Goal: Task Accomplishment & Management: Manage account settings

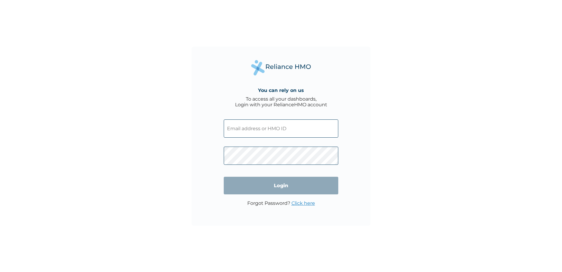
type input "[PERSON_NAME][EMAIL_ADDRESS][PERSON_NAME][DOMAIN_NAME]"
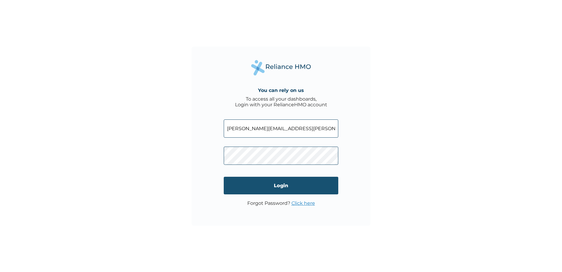
click at [277, 189] on input "Login" at bounding box center [281, 186] width 115 height 18
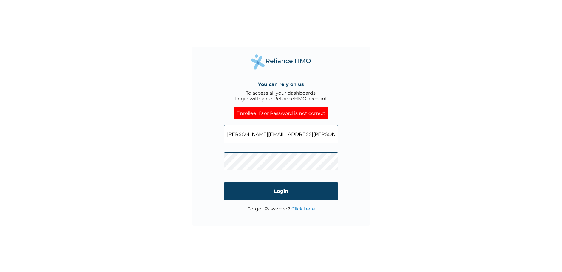
click at [201, 179] on div "You can rely on us To access all your dashboards, Login with your RelianceHMO a…" at bounding box center [281, 136] width 179 height 179
click at [267, 191] on input "Login" at bounding box center [281, 191] width 115 height 18
click at [300, 210] on link "Click here" at bounding box center [304, 209] width 24 height 6
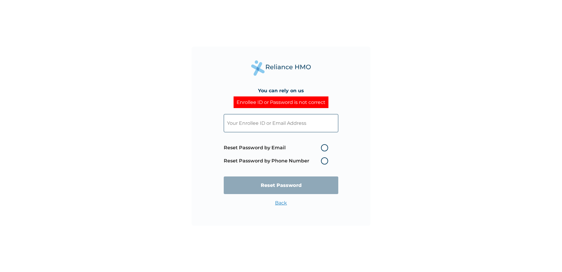
click at [324, 145] on label "Reset Password by Email" at bounding box center [277, 147] width 107 height 7
click at [322, 145] on input "Reset Password by Email" at bounding box center [318, 148] width 10 height 10
radio input "true"
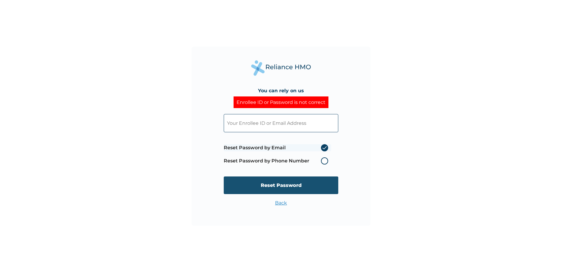
click at [256, 185] on input "Reset Password" at bounding box center [281, 185] width 115 height 18
click at [247, 124] on input "text" at bounding box center [281, 123] width 115 height 18
type input "[PERSON_NAME][EMAIL_ADDRESS][PERSON_NAME][DOMAIN_NAME]"
click at [308, 188] on input "Reset Password" at bounding box center [281, 185] width 115 height 18
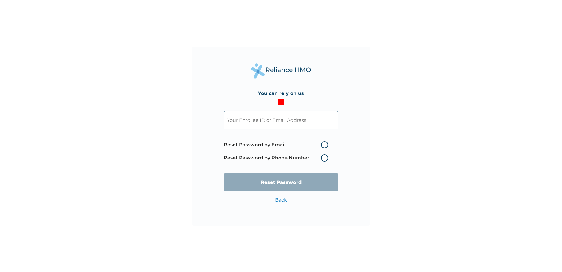
click at [279, 202] on link "Back" at bounding box center [281, 200] width 12 height 6
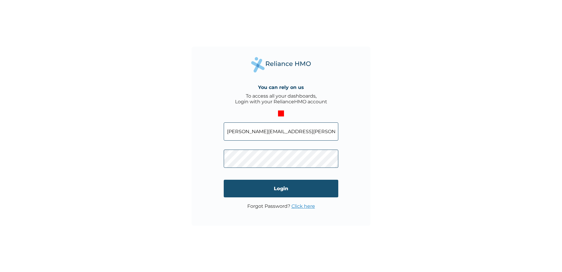
drag, startPoint x: 264, startPoint y: 168, endPoint x: 276, endPoint y: 188, distance: 23.4
click at [276, 188] on input "Login" at bounding box center [281, 189] width 115 height 18
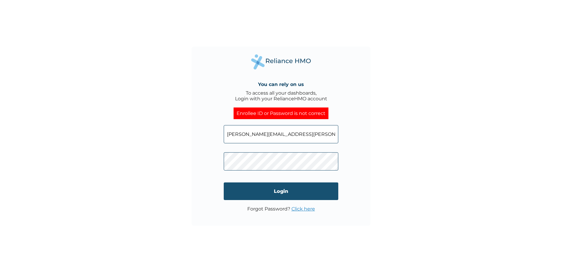
click at [272, 193] on input "Login" at bounding box center [281, 191] width 115 height 18
click at [300, 209] on link "Click here" at bounding box center [304, 209] width 24 height 6
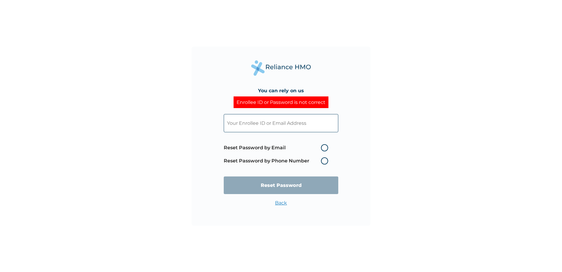
click at [325, 158] on label "Reset Password by Phone Number" at bounding box center [277, 160] width 107 height 7
click at [325, 162] on label "Reset Password by Phone Number" at bounding box center [277, 160] width 107 height 7
click at [250, 123] on input "text" at bounding box center [281, 123] width 115 height 18
type input "[PERSON_NAME][EMAIL_ADDRESS][PERSON_NAME][DOMAIN_NAME]"
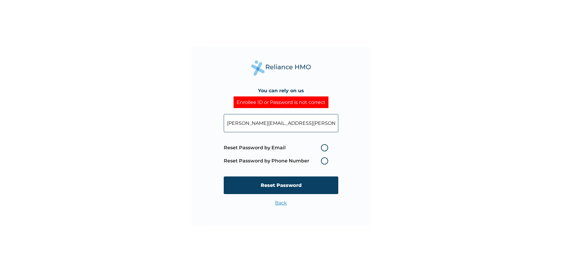
click at [320, 161] on label "Reset Password by Phone Number" at bounding box center [277, 160] width 107 height 7
click at [325, 160] on label "Reset Password by Phone Number" at bounding box center [277, 160] width 107 height 7
click at [325, 161] on label "Reset Password by Phone Number" at bounding box center [277, 160] width 107 height 7
click at [323, 149] on label "Reset Password by Email" at bounding box center [277, 147] width 107 height 7
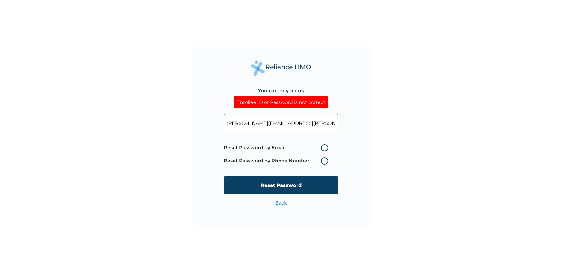
click at [322, 149] on input "Reset Password by Email" at bounding box center [318, 148] width 10 height 10
radio input "true"
click at [285, 187] on input "Reset Password" at bounding box center [281, 185] width 115 height 18
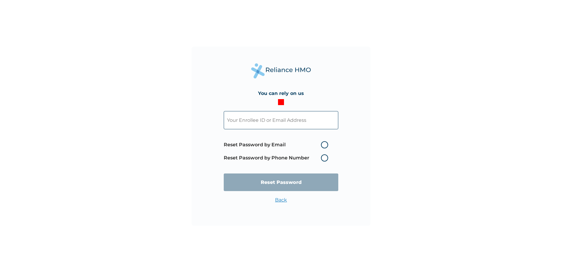
click at [280, 201] on link "Back" at bounding box center [281, 200] width 12 height 6
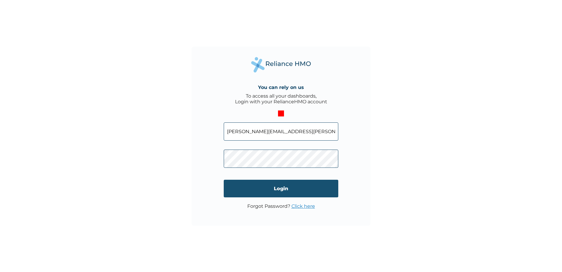
click at [309, 190] on input "Login" at bounding box center [281, 189] width 115 height 18
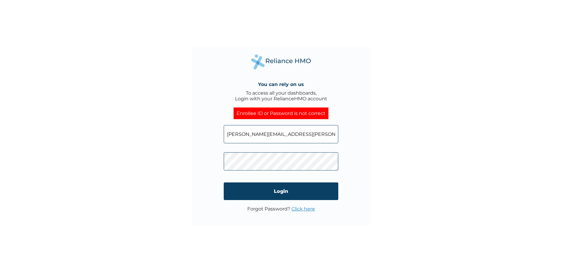
click at [307, 136] on input "[PERSON_NAME][EMAIL_ADDRESS][PERSON_NAME][DOMAIN_NAME]" at bounding box center [281, 134] width 115 height 18
type input "n"
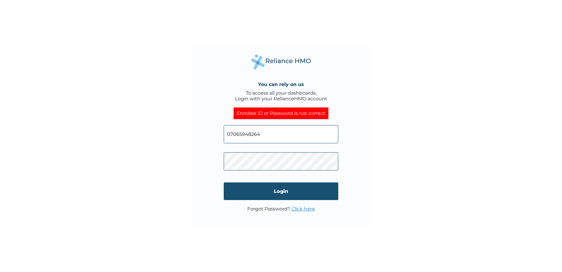
type input "07065948264"
click at [279, 192] on input "Login" at bounding box center [281, 191] width 115 height 18
click at [301, 209] on link "Click here" at bounding box center [304, 209] width 24 height 6
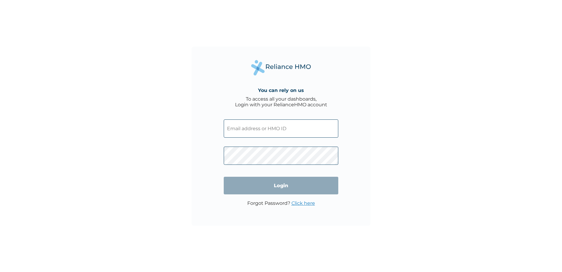
type input "[PERSON_NAME][EMAIL_ADDRESS][PERSON_NAME][DOMAIN_NAME]"
click at [299, 202] on link "Click here" at bounding box center [304, 203] width 24 height 6
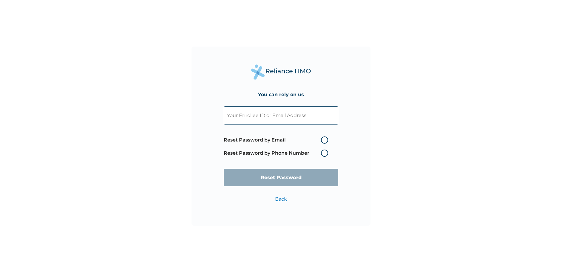
paste input "GRL/10116/A"
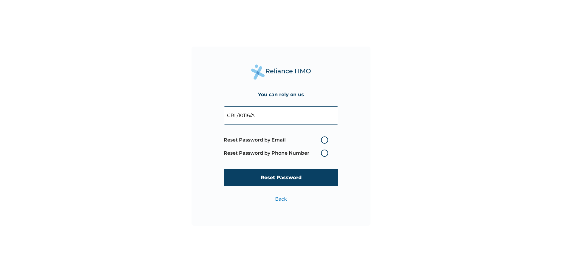
type input "GRL/10116/A"
click at [326, 152] on label "Reset Password by Phone Number" at bounding box center [277, 153] width 107 height 7
click at [325, 152] on label "Reset Password by Phone Number" at bounding box center [277, 153] width 107 height 7
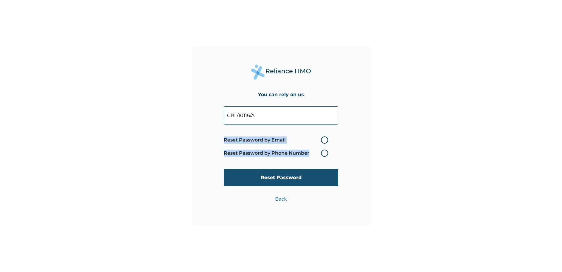
click at [287, 176] on input "Reset Password" at bounding box center [281, 178] width 115 height 18
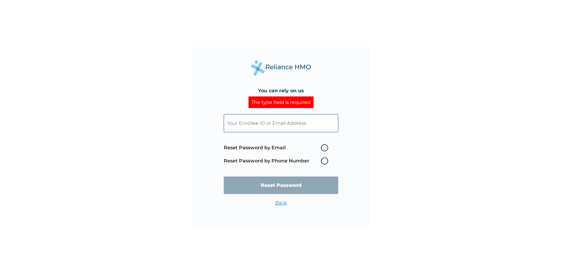
paste input "GRL/10116/A"
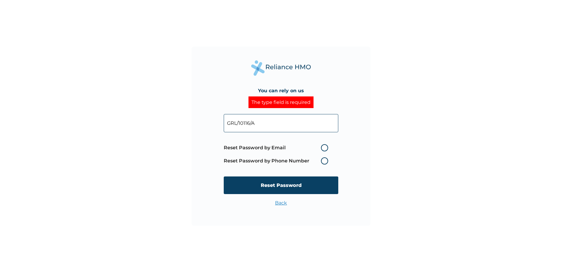
type input "GRL/10116/A"
click at [326, 158] on label "Reset Password by Phone Number" at bounding box center [277, 160] width 107 height 7
click at [324, 160] on label "Reset Password by Phone Number" at bounding box center [277, 160] width 107 height 7
click at [324, 163] on label "Reset Password by Phone Number" at bounding box center [277, 160] width 107 height 7
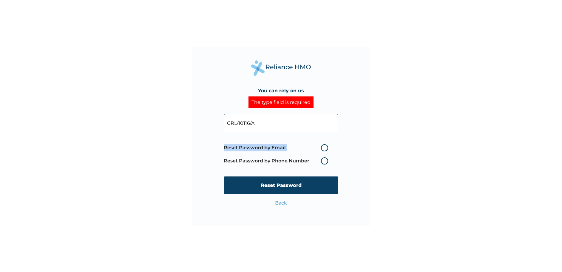
click at [324, 163] on label "Reset Password by Phone Number" at bounding box center [277, 160] width 107 height 7
click at [322, 147] on label "Reset Password by Email" at bounding box center [277, 147] width 107 height 7
click at [322, 147] on input "Reset Password by Email" at bounding box center [318, 148] width 10 height 10
radio input "true"
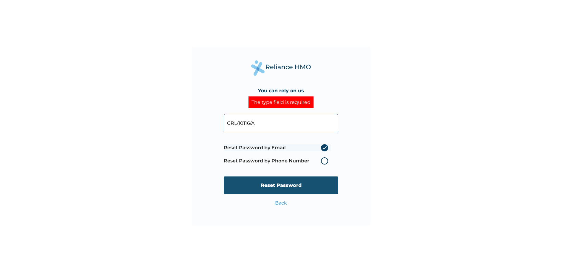
click at [291, 186] on input "Reset Password" at bounding box center [281, 185] width 115 height 18
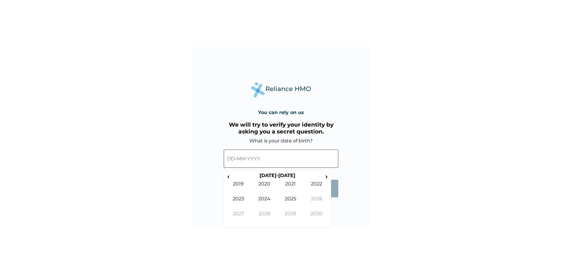
click at [229, 159] on input "text" at bounding box center [281, 159] width 115 height 18
click at [230, 177] on span "‹" at bounding box center [228, 176] width 6 height 7
click at [229, 177] on span "‹" at bounding box center [228, 176] width 6 height 7
click at [262, 185] on td "1990" at bounding box center [265, 188] width 26 height 15
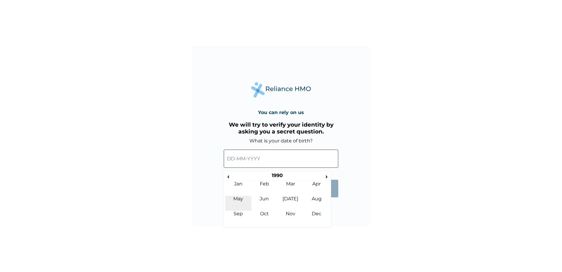
click at [241, 196] on td "May" at bounding box center [238, 203] width 26 height 15
click at [248, 219] on td "21" at bounding box center [247, 218] width 15 height 8
type input "21-05-1990"
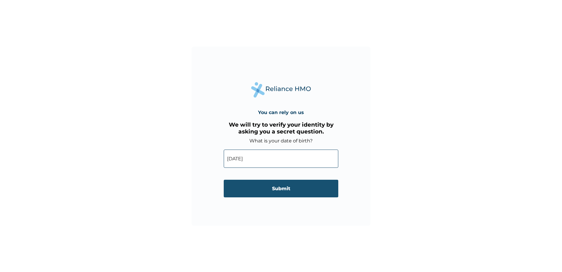
click at [279, 191] on input "Submit" at bounding box center [281, 189] width 115 height 18
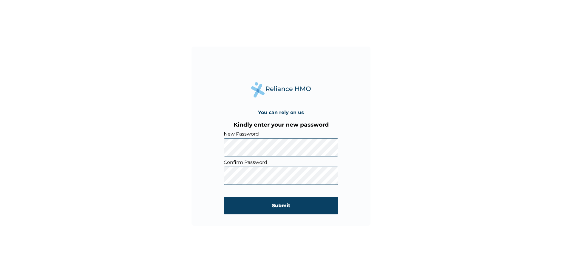
drag, startPoint x: 427, startPoint y: 202, endPoint x: 423, endPoint y: 203, distance: 4.5
click at [427, 202] on div "You can rely on us Kindly enter your new password New Password Confirm Password…" at bounding box center [281, 136] width 562 height 272
click at [281, 204] on input "Submit" at bounding box center [281, 206] width 115 height 18
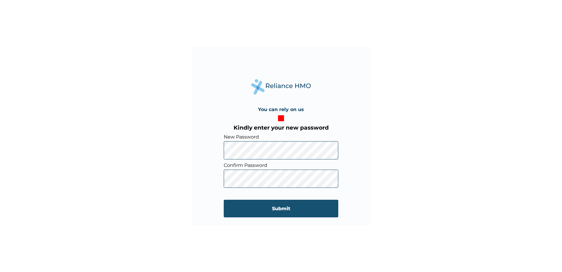
click at [239, 209] on input "Submit" at bounding box center [281, 209] width 115 height 18
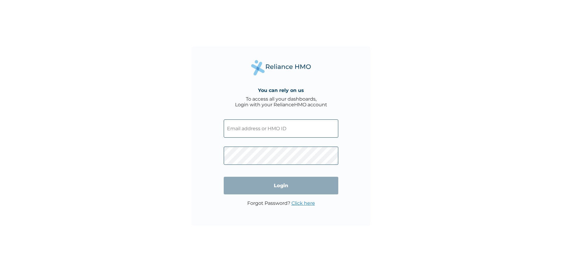
type input "[PERSON_NAME][EMAIL_ADDRESS][PERSON_NAME][DOMAIN_NAME]"
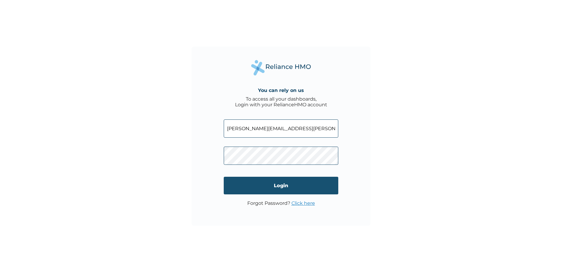
click at [234, 185] on input "Login" at bounding box center [281, 186] width 115 height 18
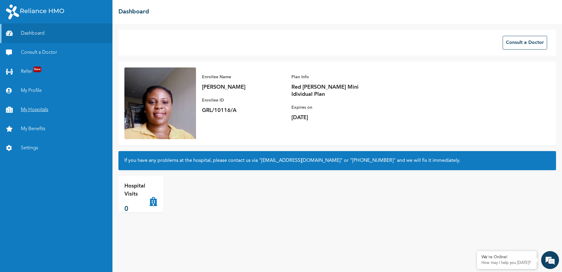
click at [35, 110] on link "My Hospitals" at bounding box center [56, 109] width 113 height 19
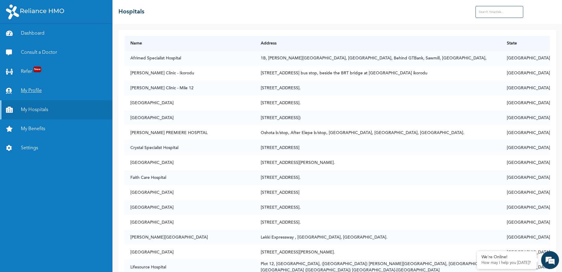
click at [33, 87] on link "My Profile" at bounding box center [56, 90] width 113 height 19
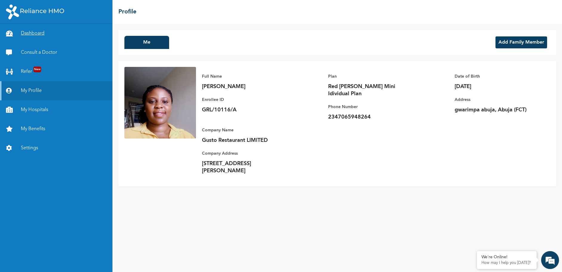
click at [46, 39] on link "Dashboard" at bounding box center [56, 33] width 113 height 19
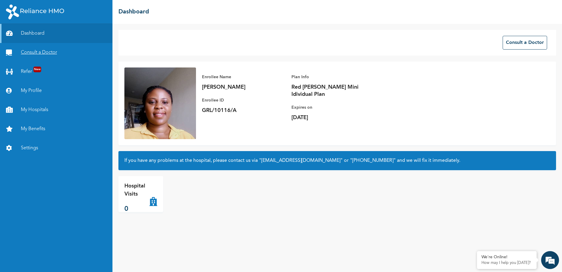
click at [43, 54] on link "Consult a Doctor" at bounding box center [56, 52] width 113 height 19
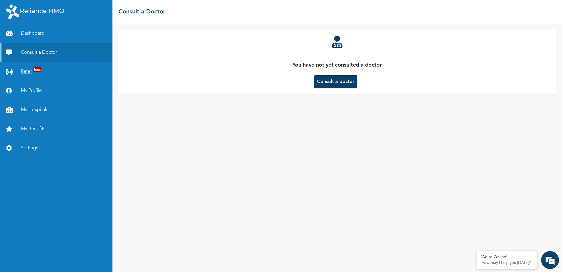
click at [35, 70] on span "New" at bounding box center [37, 70] width 8 height 6
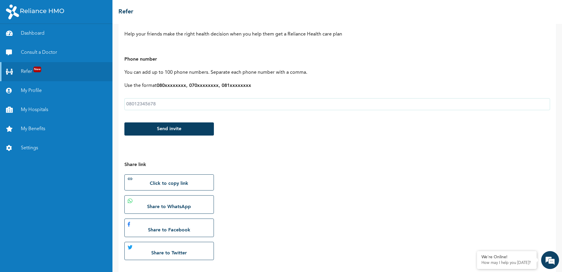
scroll to position [60, 0]
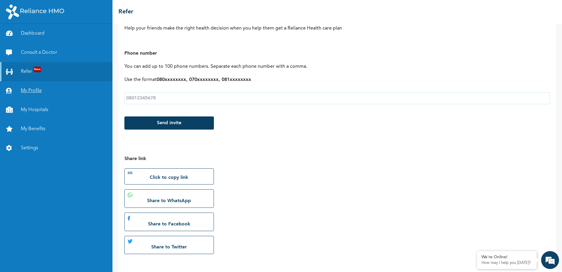
click at [47, 93] on link "My Profile" at bounding box center [56, 90] width 113 height 19
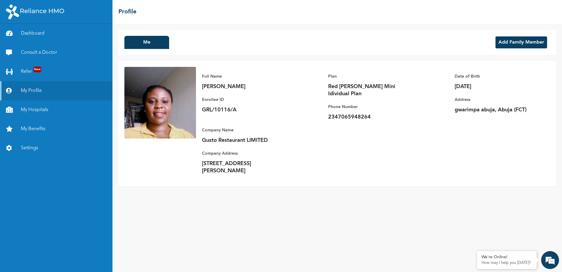
click at [519, 41] on button "Add Family Member" at bounding box center [522, 42] width 52 height 12
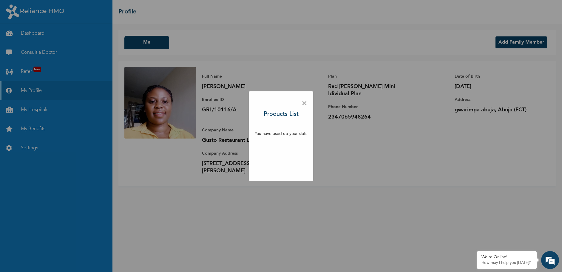
click at [519, 42] on div "× Products List You have used up your slots" at bounding box center [281, 136] width 562 height 272
click at [305, 106] on span "×" at bounding box center [305, 103] width 6 height 13
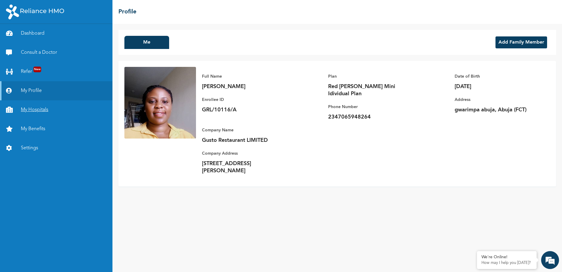
click at [47, 110] on link "My Hospitals" at bounding box center [56, 109] width 113 height 19
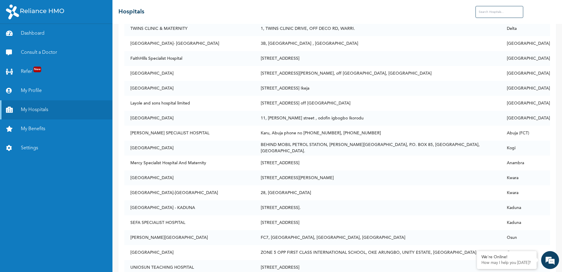
scroll to position [2507, 0]
click at [63, 130] on link "My Benefits" at bounding box center [56, 128] width 113 height 19
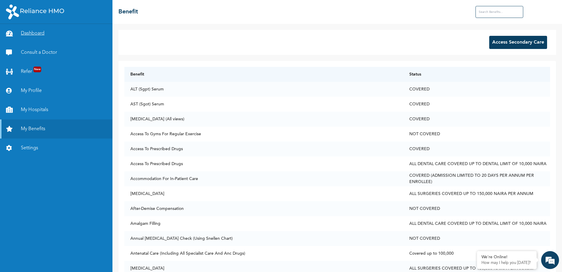
click at [40, 36] on link "Dashboard" at bounding box center [56, 33] width 113 height 19
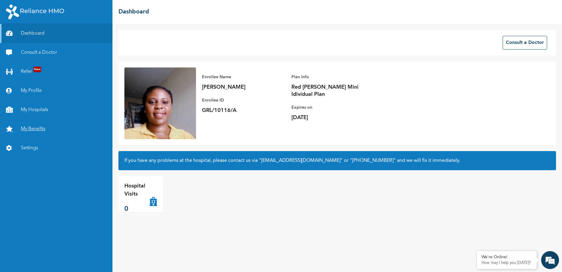
click at [27, 125] on link "My Benefits" at bounding box center [56, 128] width 113 height 19
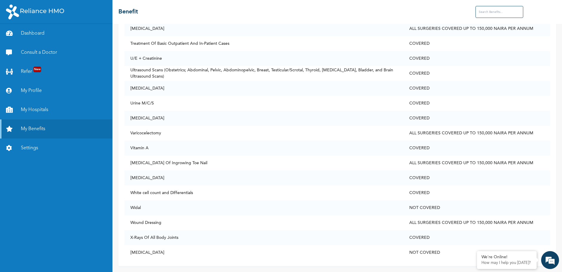
scroll to position [2781, 0]
